Goal: Task Accomplishment & Management: Manage account settings

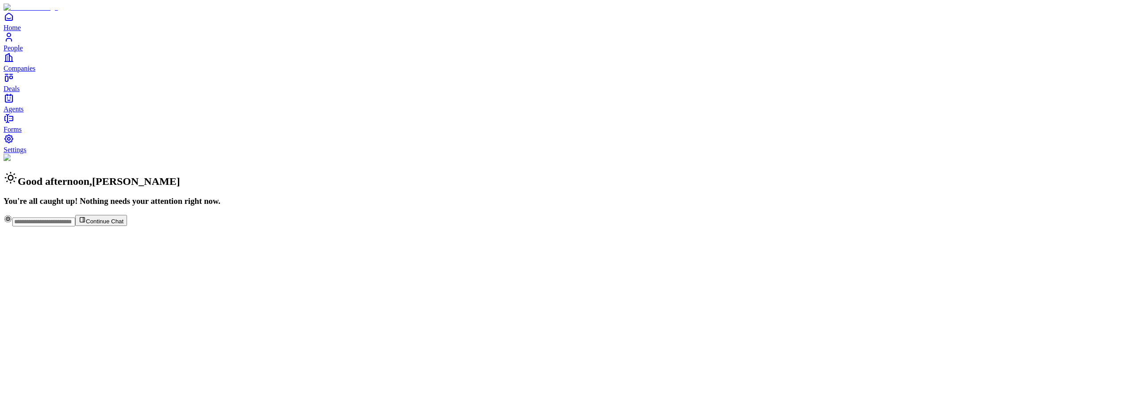
click at [23, 52] on span "People" at bounding box center [13, 48] width 19 height 8
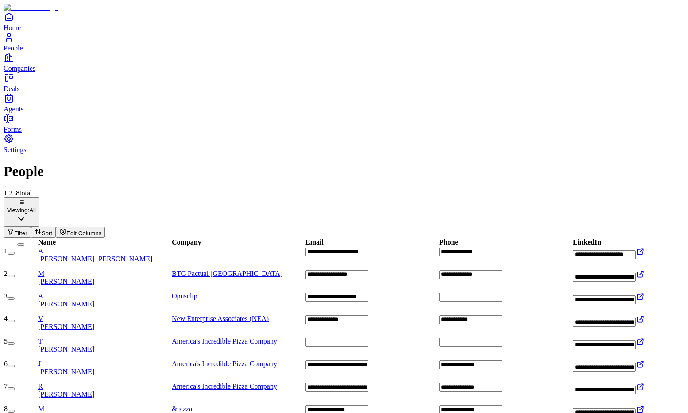
click at [12, 143] on icon "Settings" at bounding box center [9, 139] width 8 height 8
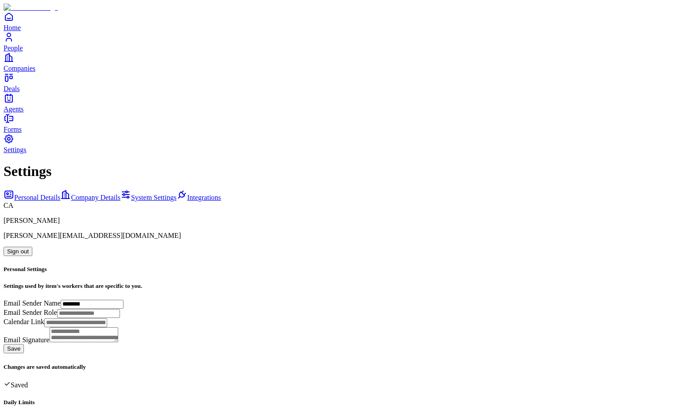
click at [32, 247] on button "Sign out" at bounding box center [18, 251] width 29 height 9
